Goal: Transaction & Acquisition: Purchase product/service

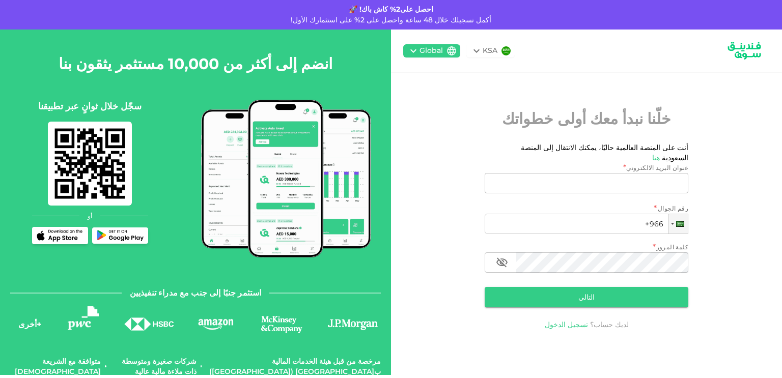
click at [554, 320] on link "تسجيل الدخول" at bounding box center [566, 324] width 43 height 9
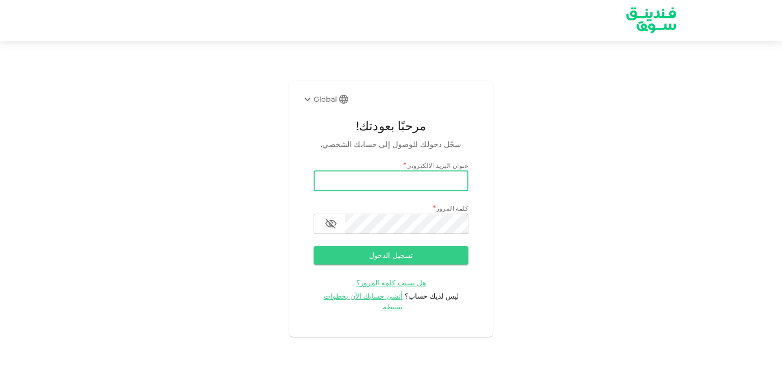
click at [363, 180] on input "email" at bounding box center [391, 181] width 155 height 20
type input "[EMAIL_ADDRESS][DOMAIN_NAME]"
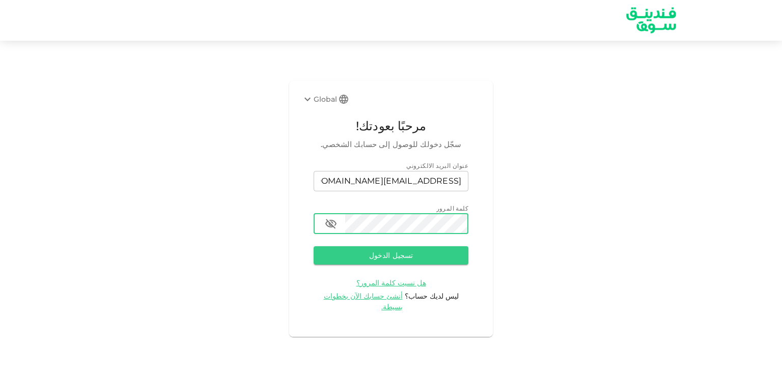
click at [335, 230] on button "button" at bounding box center [331, 224] width 20 height 20
click at [346, 255] on button "تسجيل الدخول" at bounding box center [391, 255] width 155 height 18
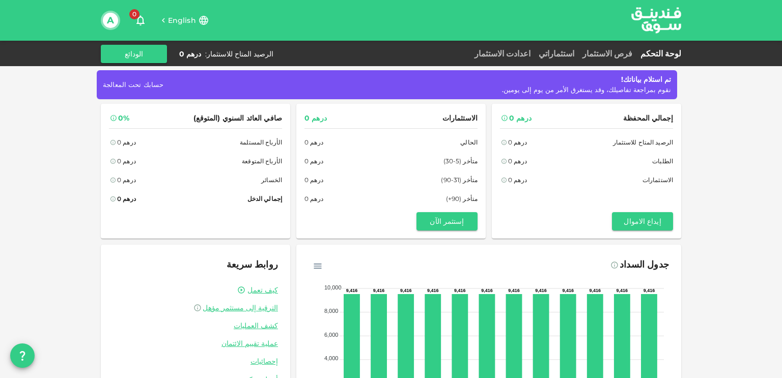
click at [138, 85] on span "حسابك تحت المعالجة" at bounding box center [133, 84] width 61 height 8
click at [588, 52] on link "فرص الاستثمار" at bounding box center [607, 54] width 58 height 10
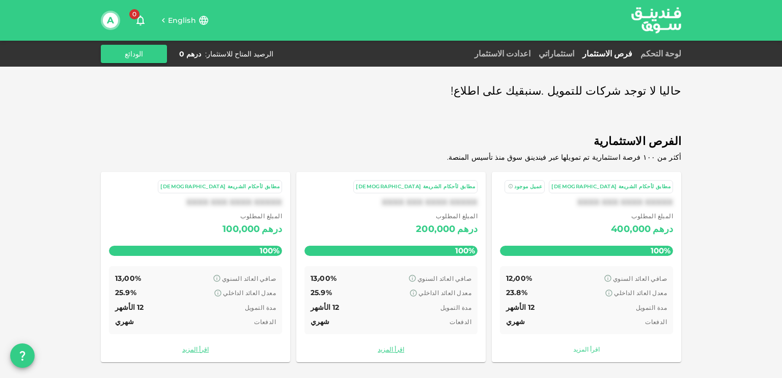
click at [570, 347] on link "اقرأ المزيد" at bounding box center [586, 350] width 173 height 10
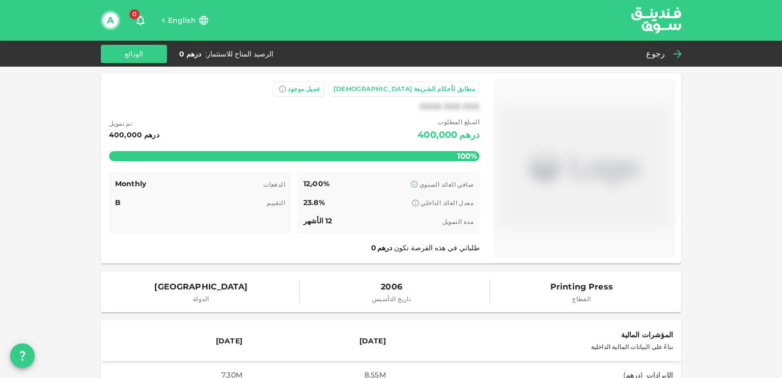
click at [670, 51] on div "رجوع" at bounding box center [661, 54] width 39 height 14
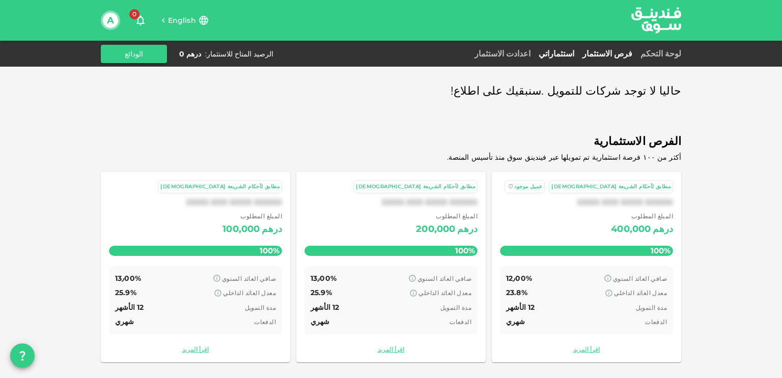
click at [575, 53] on link "استثماراتي" at bounding box center [557, 54] width 44 height 10
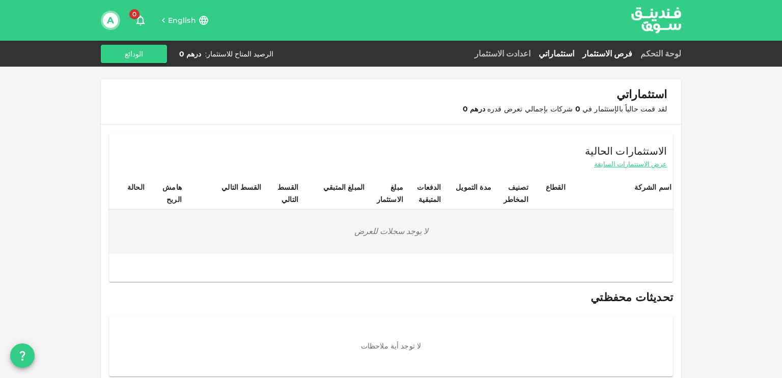
click at [628, 53] on link "فرص الاستثمار" at bounding box center [607, 54] width 58 height 10
